Goal: Contribute content: Add original content to the website for others to see

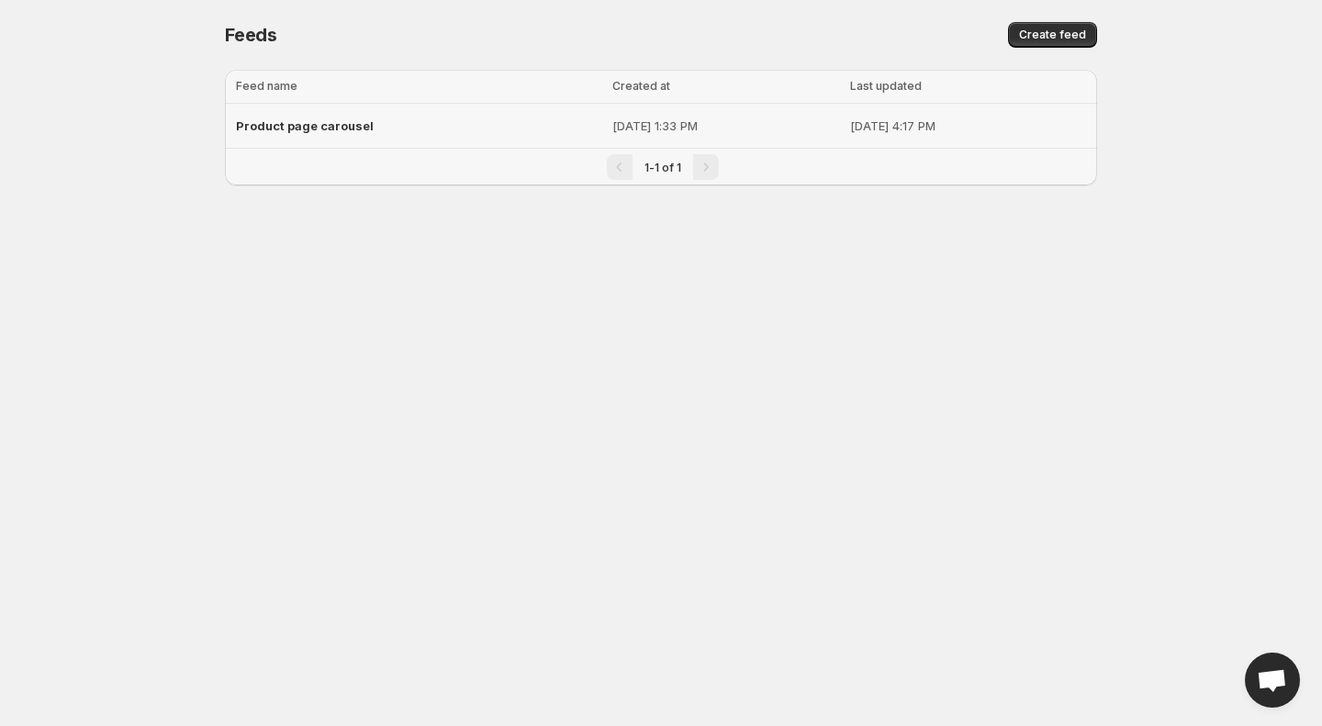
click at [439, 120] on div "Product page carousel" at bounding box center [418, 125] width 365 height 33
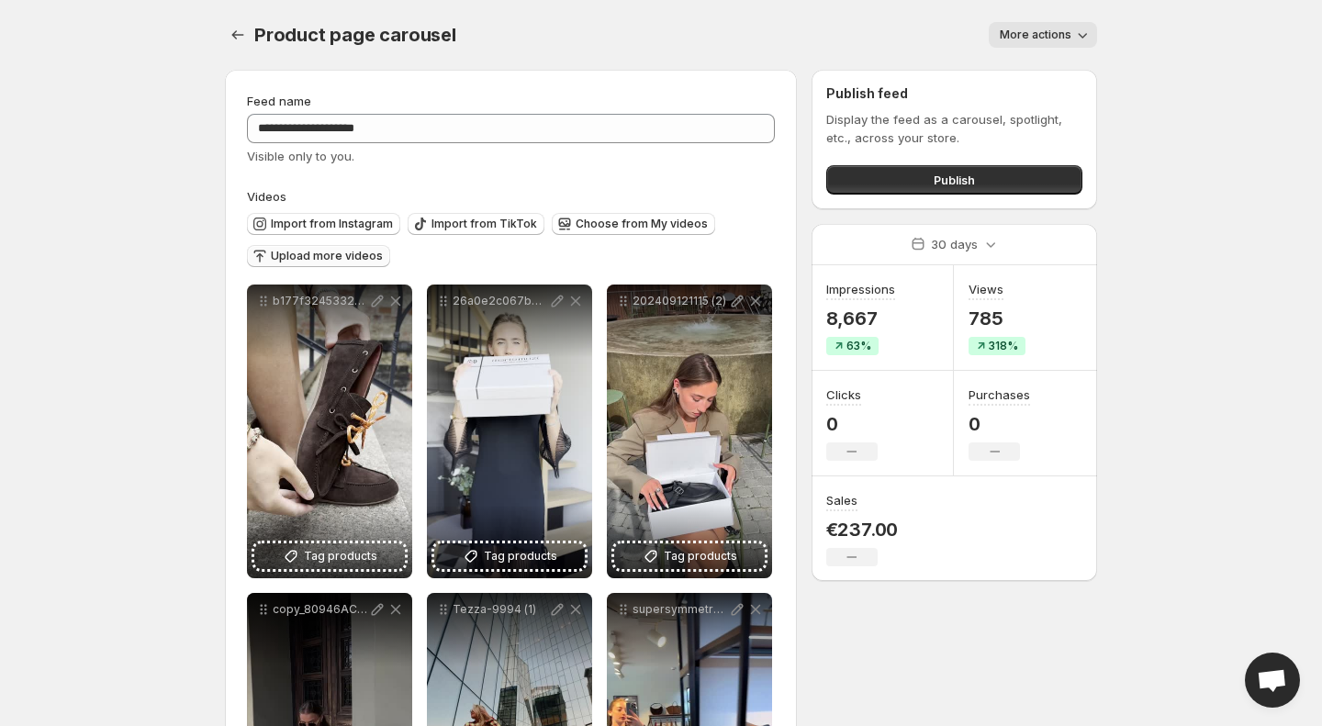
click at [315, 262] on span "Upload more videos" at bounding box center [327, 256] width 112 height 15
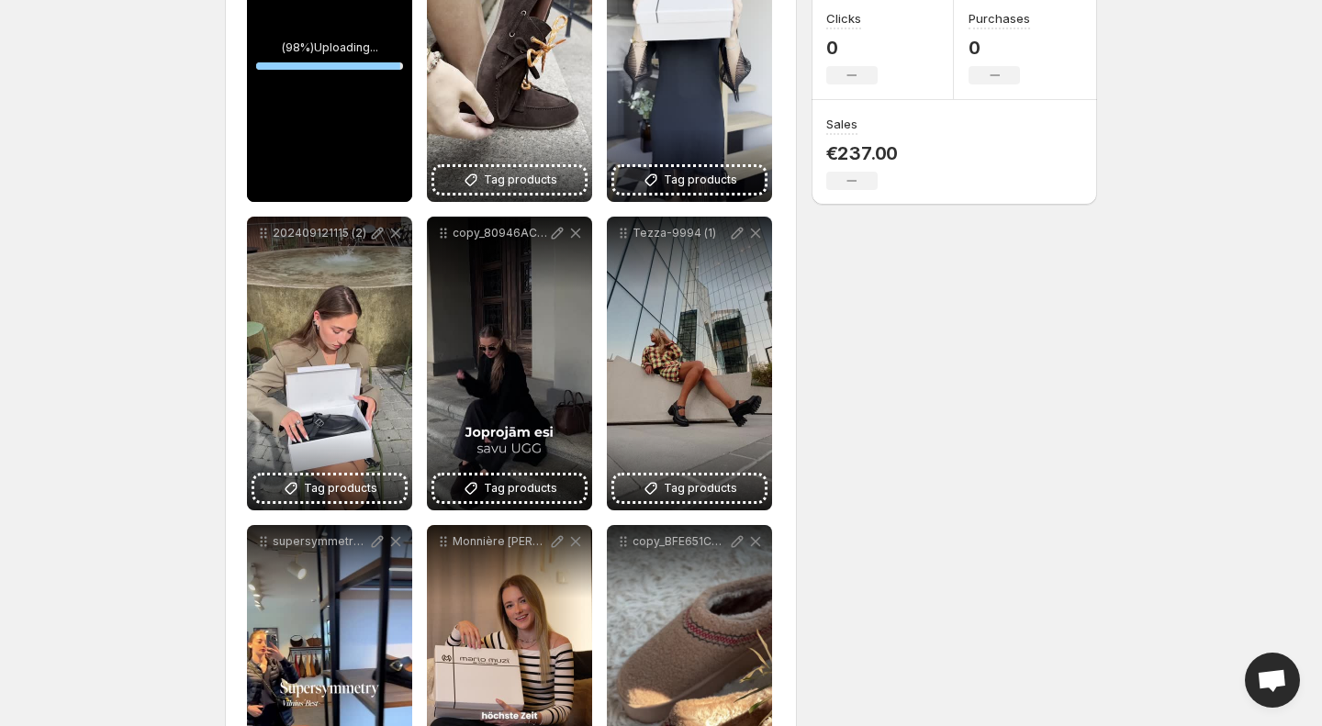
scroll to position [123, 0]
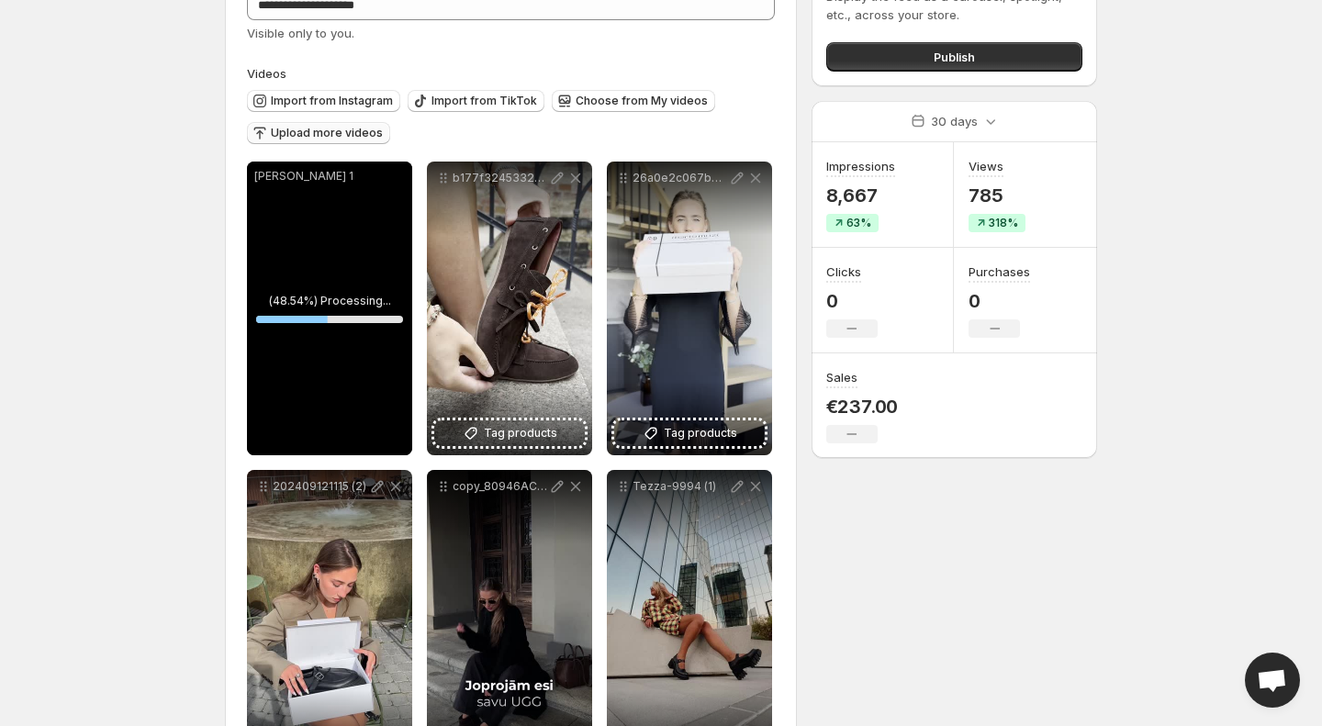
click at [323, 136] on span "Upload more videos" at bounding box center [327, 133] width 112 height 15
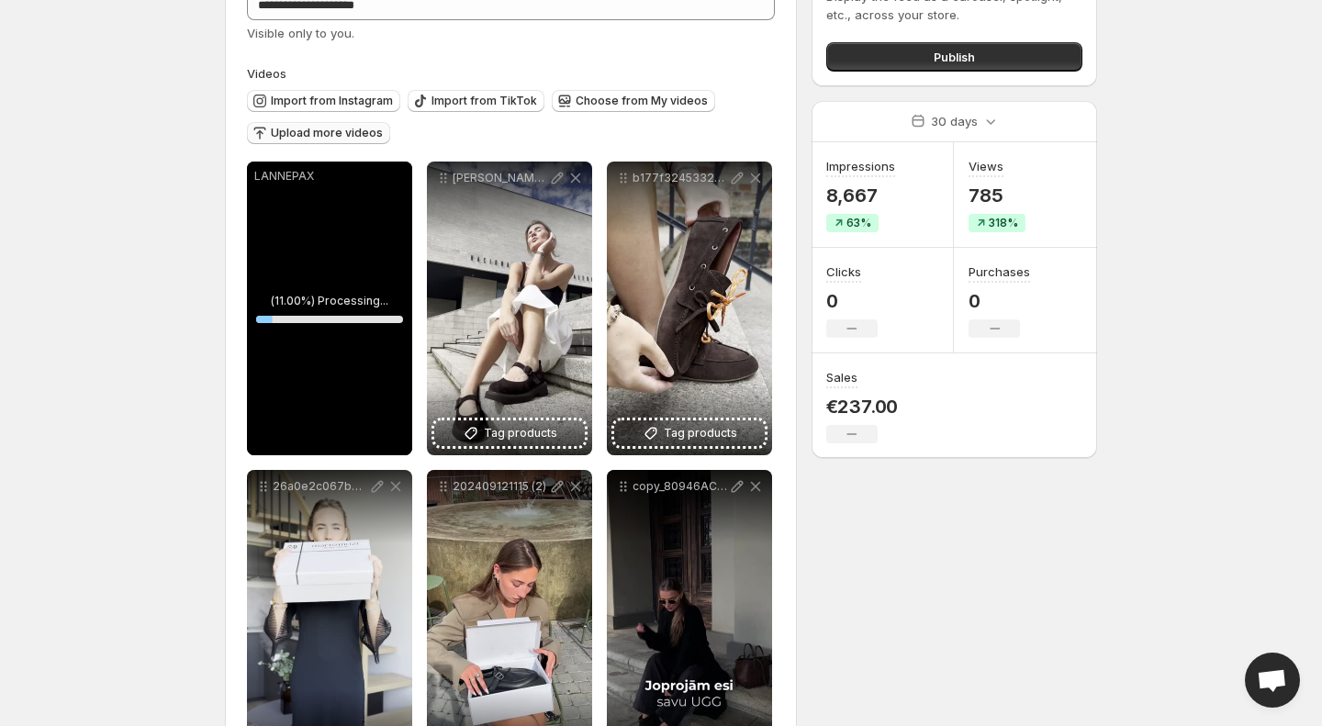
click at [340, 133] on span "Upload more videos" at bounding box center [327, 133] width 112 height 15
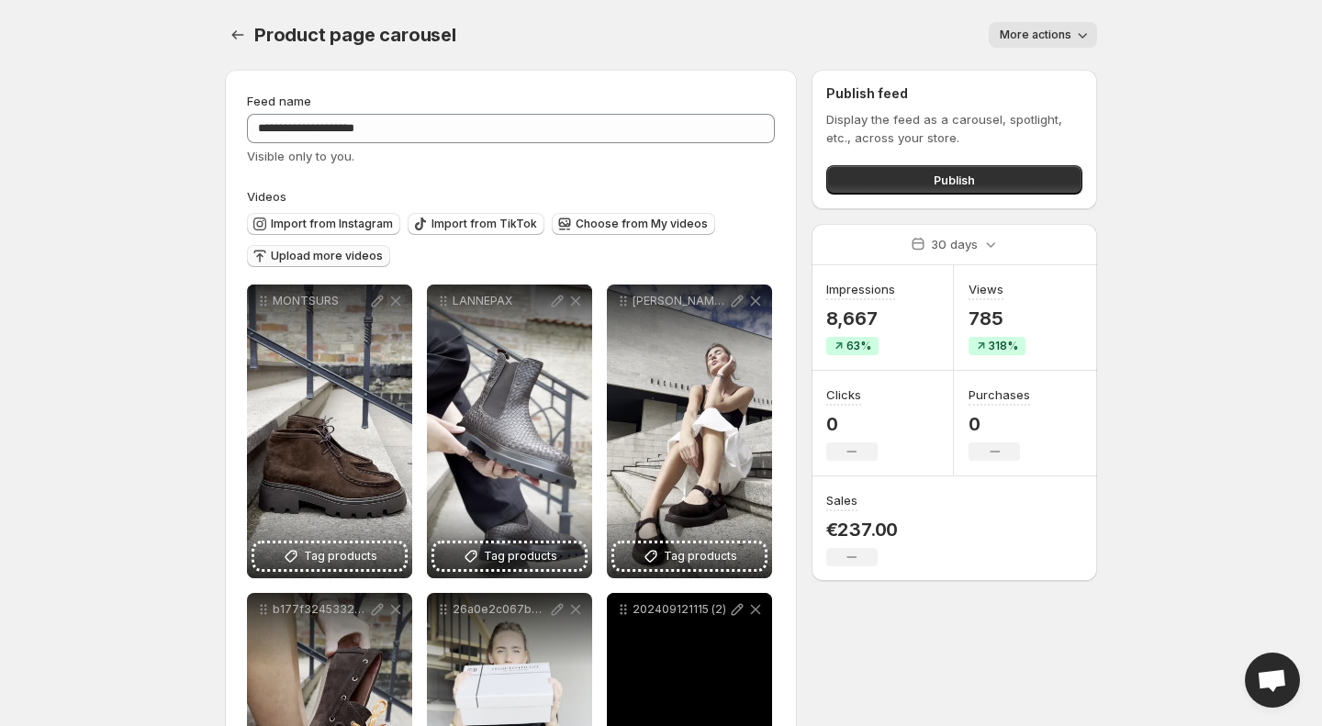
scroll to position [112, 0]
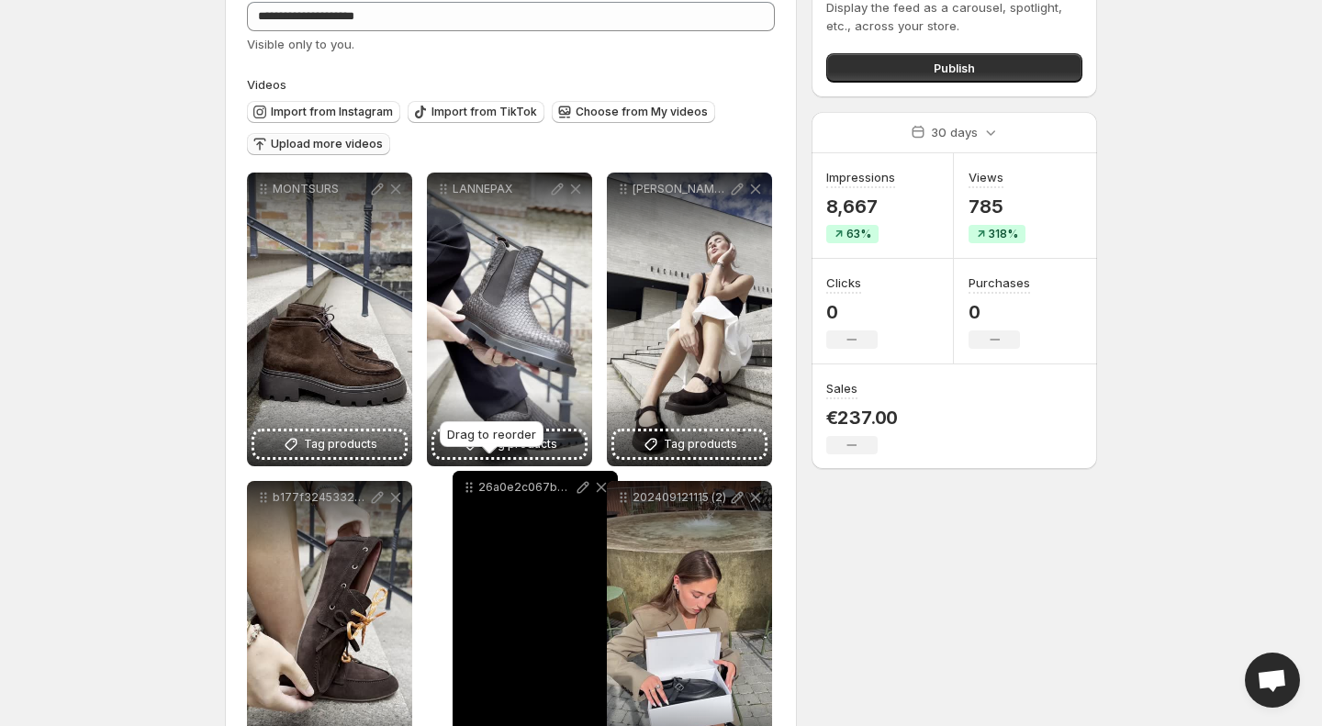
drag, startPoint x: 441, startPoint y: 499, endPoint x: 463, endPoint y: 489, distance: 23.9
click at [463, 489] on icon at bounding box center [469, 487] width 18 height 18
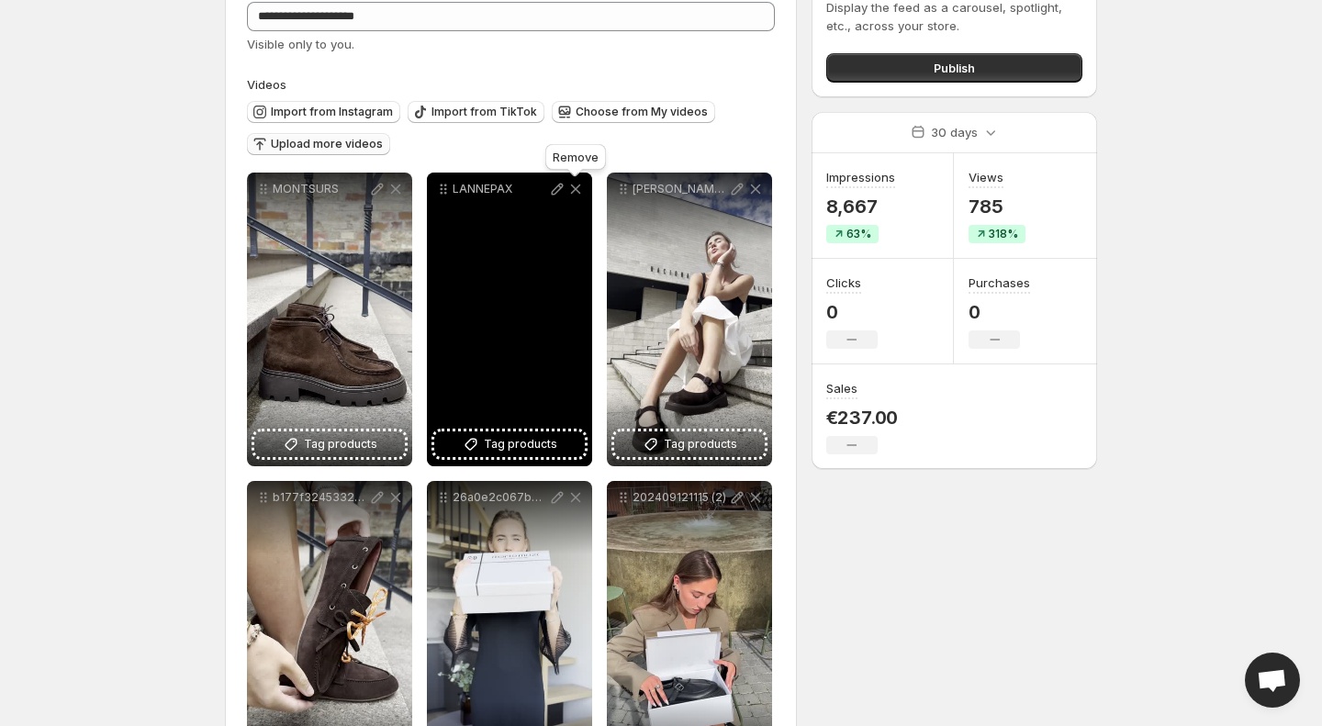
click at [573, 191] on icon at bounding box center [576, 190] width 10 height 10
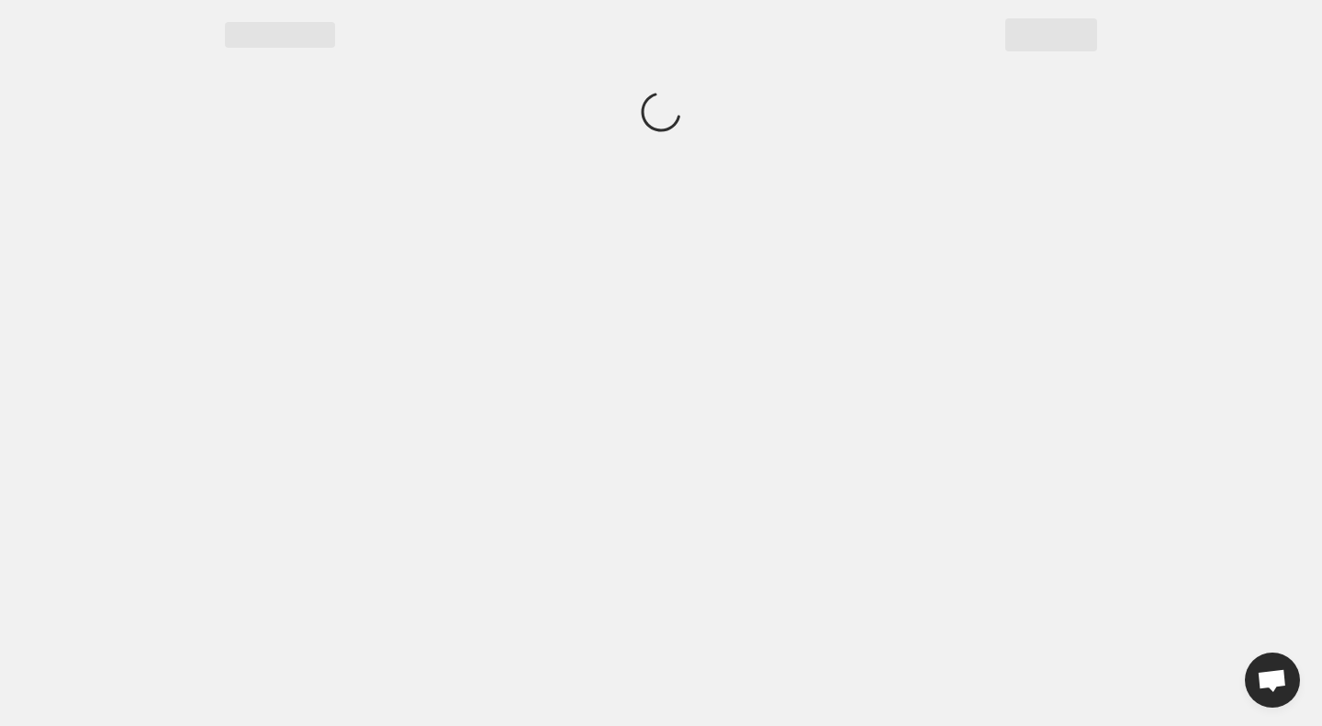
scroll to position [0, 0]
